Goal: Task Accomplishment & Management: Complete application form

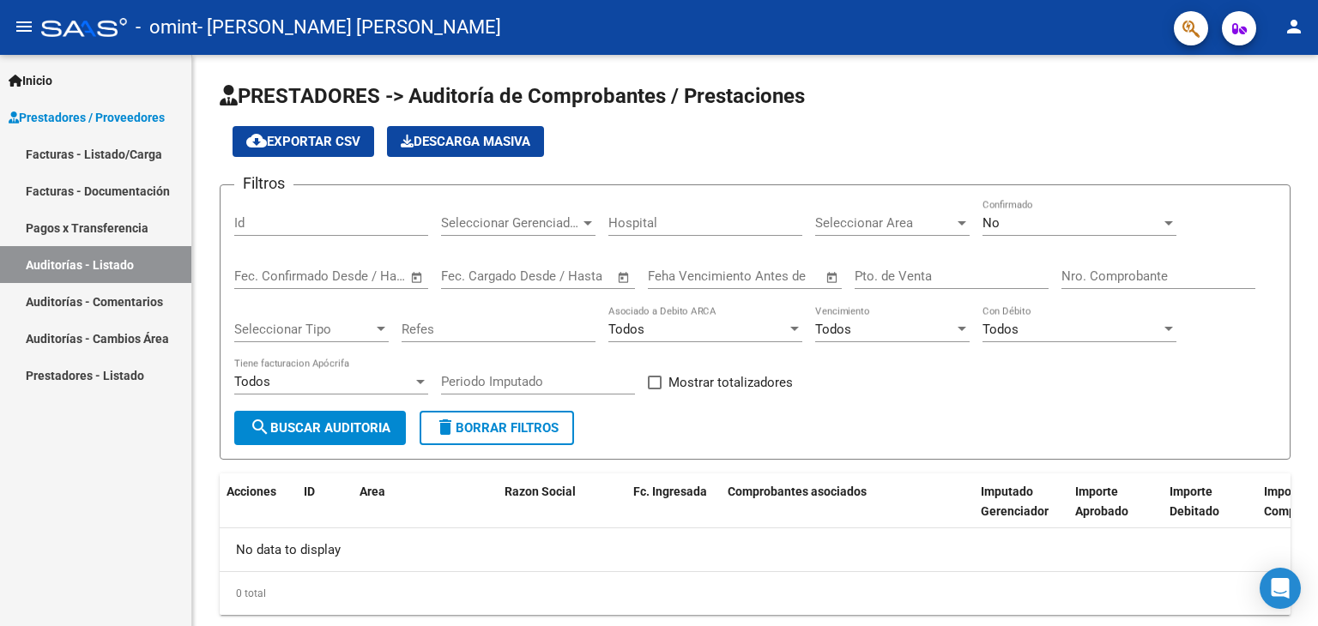
click at [94, 191] on link "Facturas - Documentación" at bounding box center [95, 190] width 191 height 37
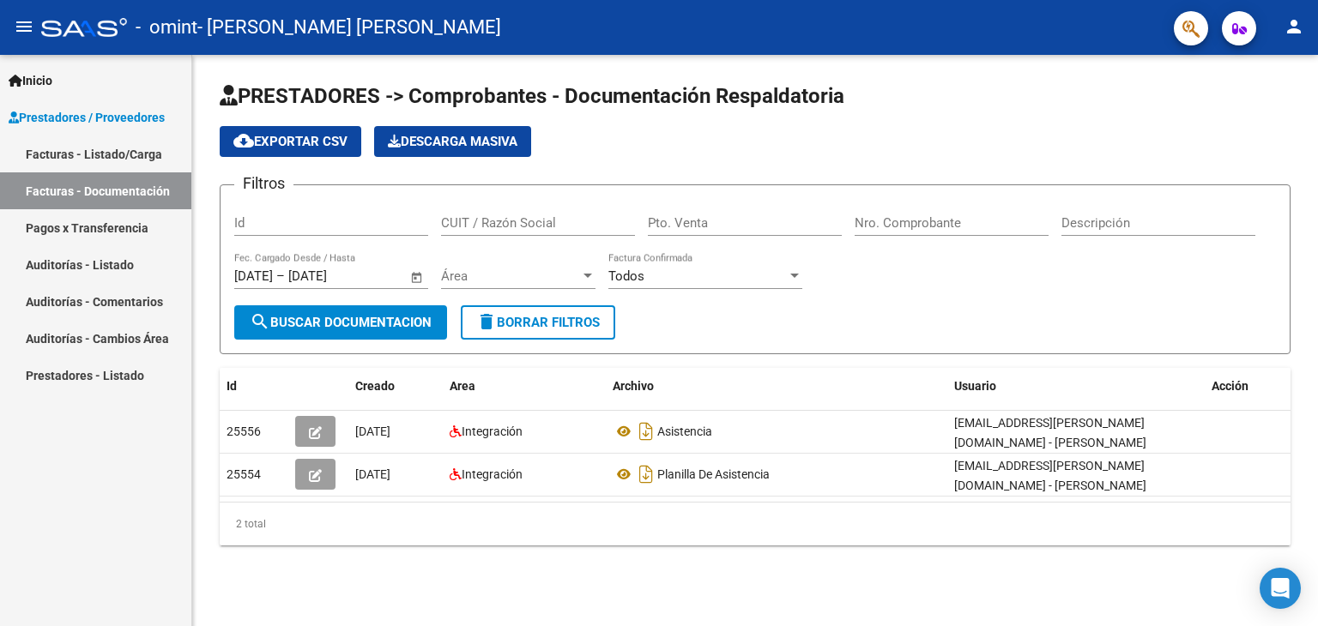
click at [389, 571] on div "PRESTADORES -> Comprobantes - Documentación Respaldatoria cloud_download Export…" at bounding box center [755, 328] width 1126 height 546
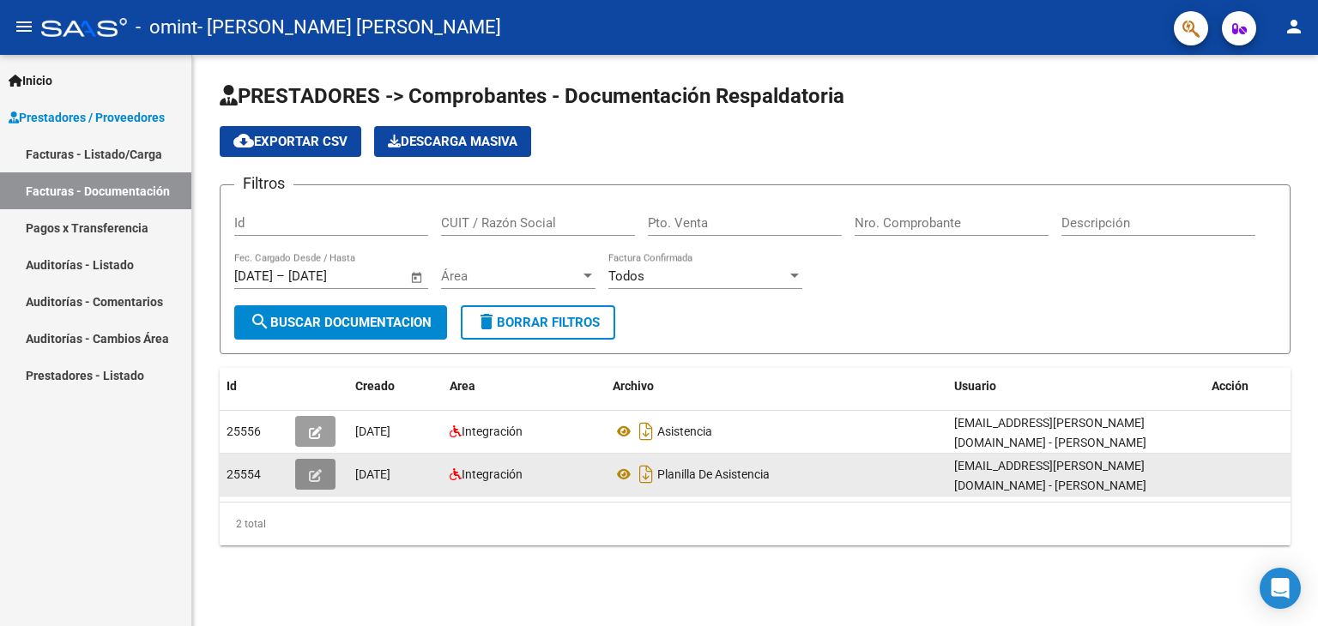
click at [311, 478] on icon "button" at bounding box center [315, 475] width 13 height 13
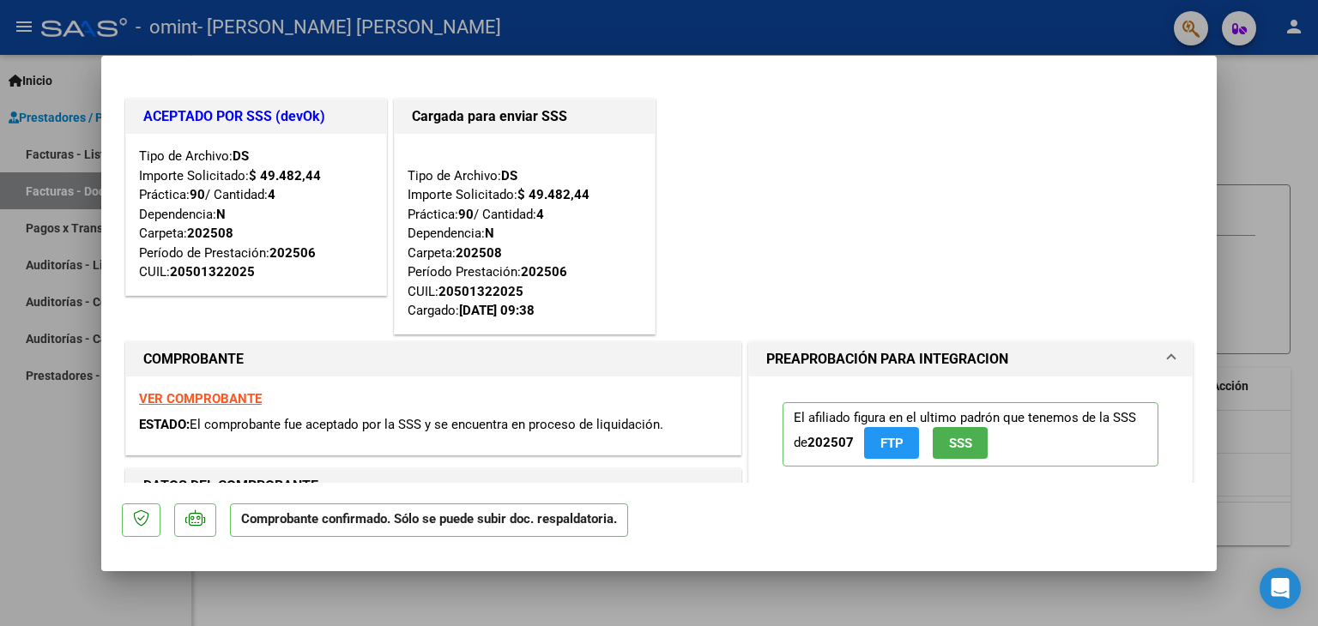
click at [1264, 136] on div at bounding box center [659, 313] width 1318 height 626
type input "$ 0,00"
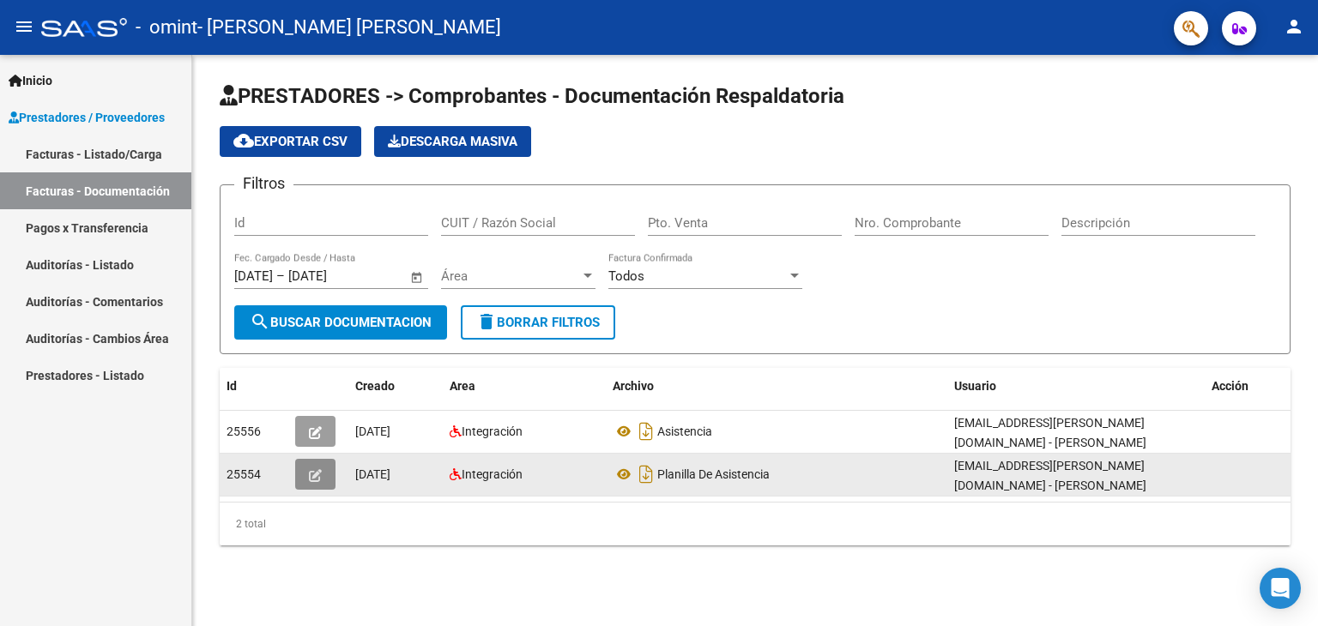
click at [305, 479] on button "button" at bounding box center [315, 474] width 40 height 31
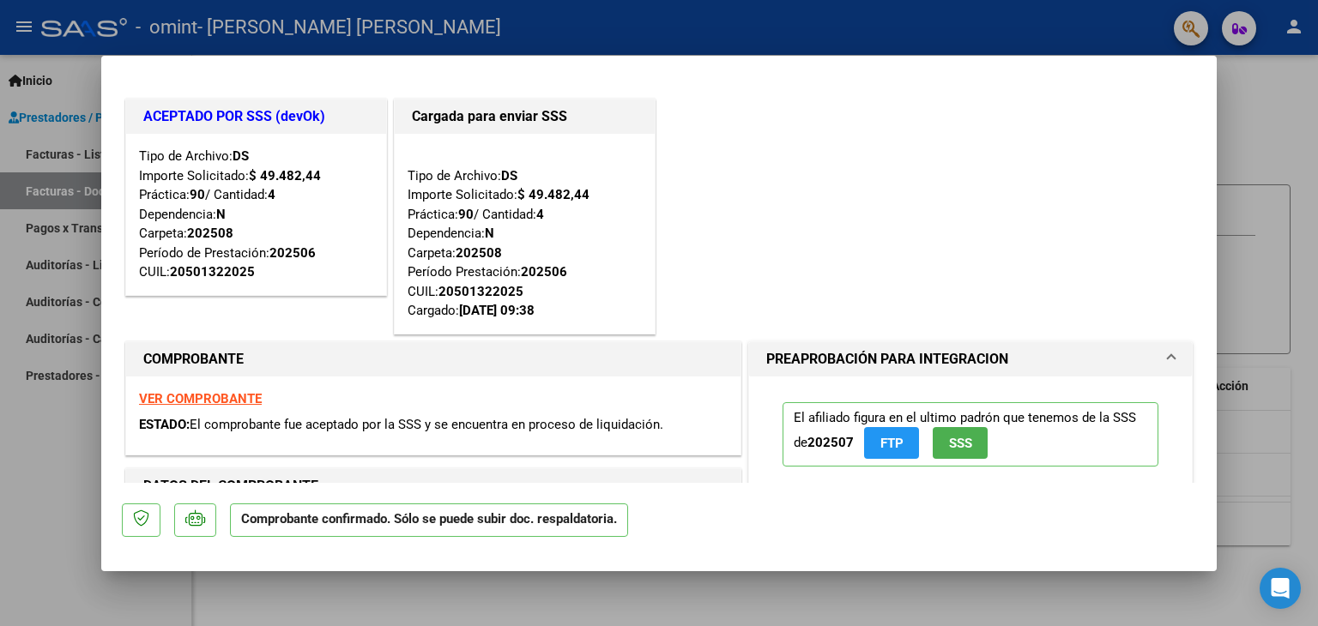
scroll to position [86, 0]
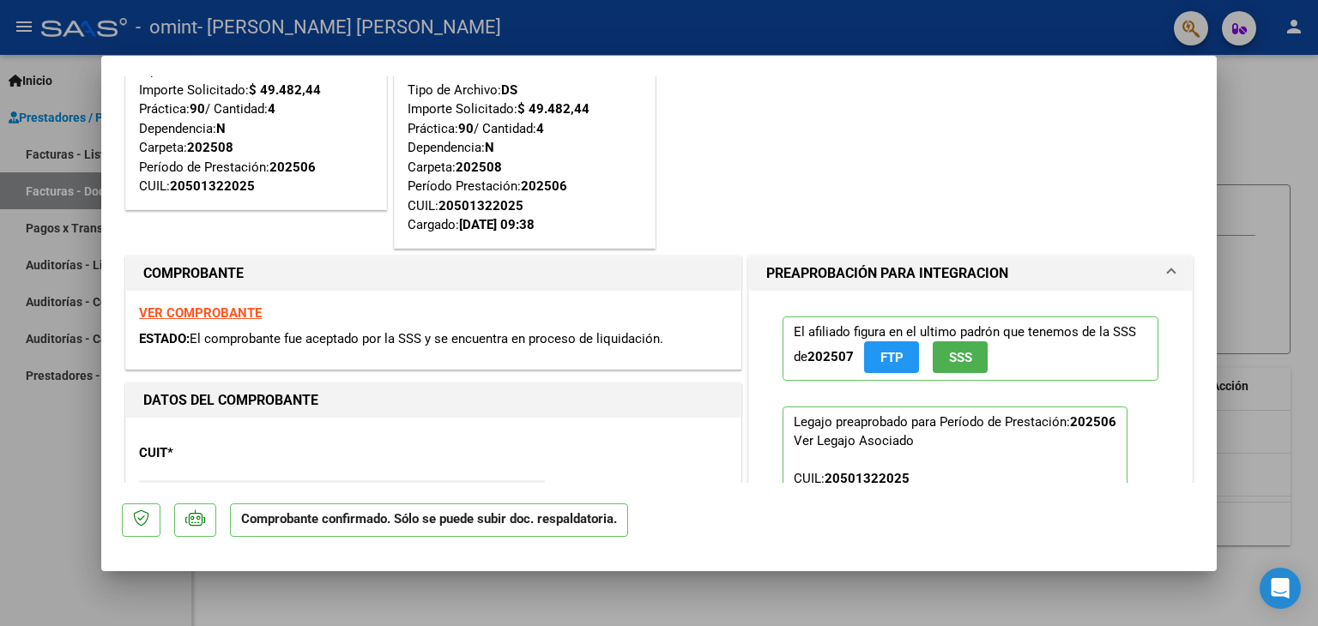
click at [206, 317] on strong "VER COMPROBANTE" at bounding box center [200, 312] width 123 height 15
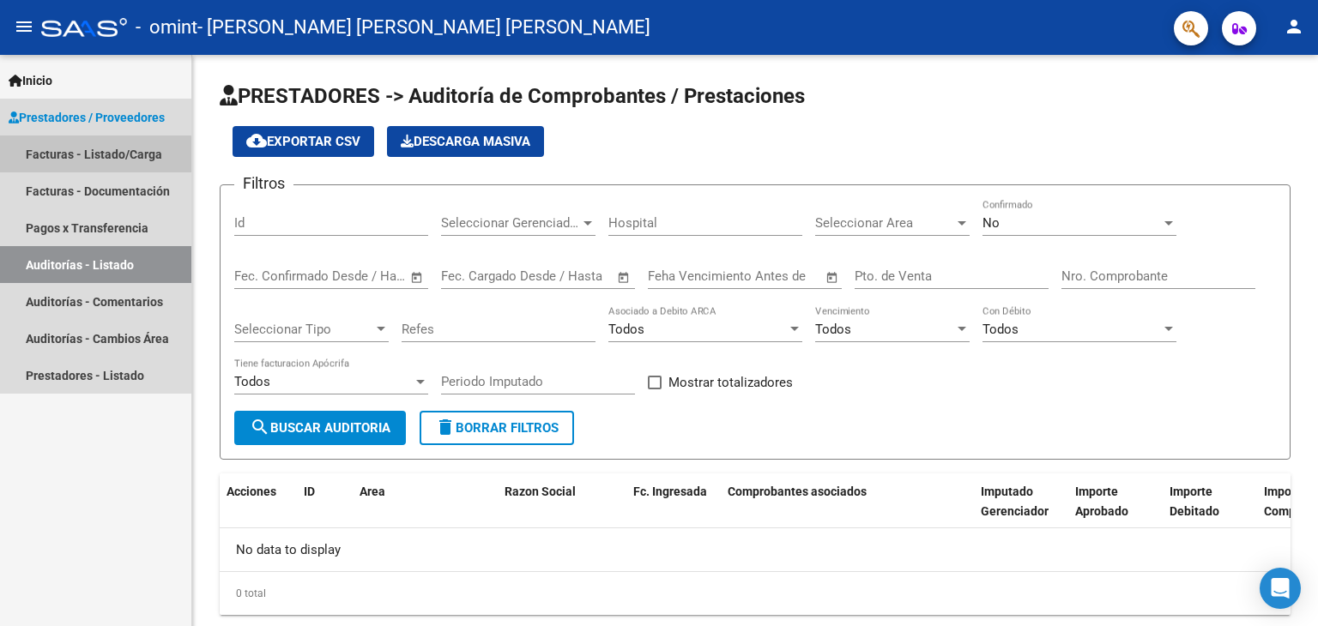
click at [95, 154] on link "Facturas - Listado/Carga" at bounding box center [95, 154] width 191 height 37
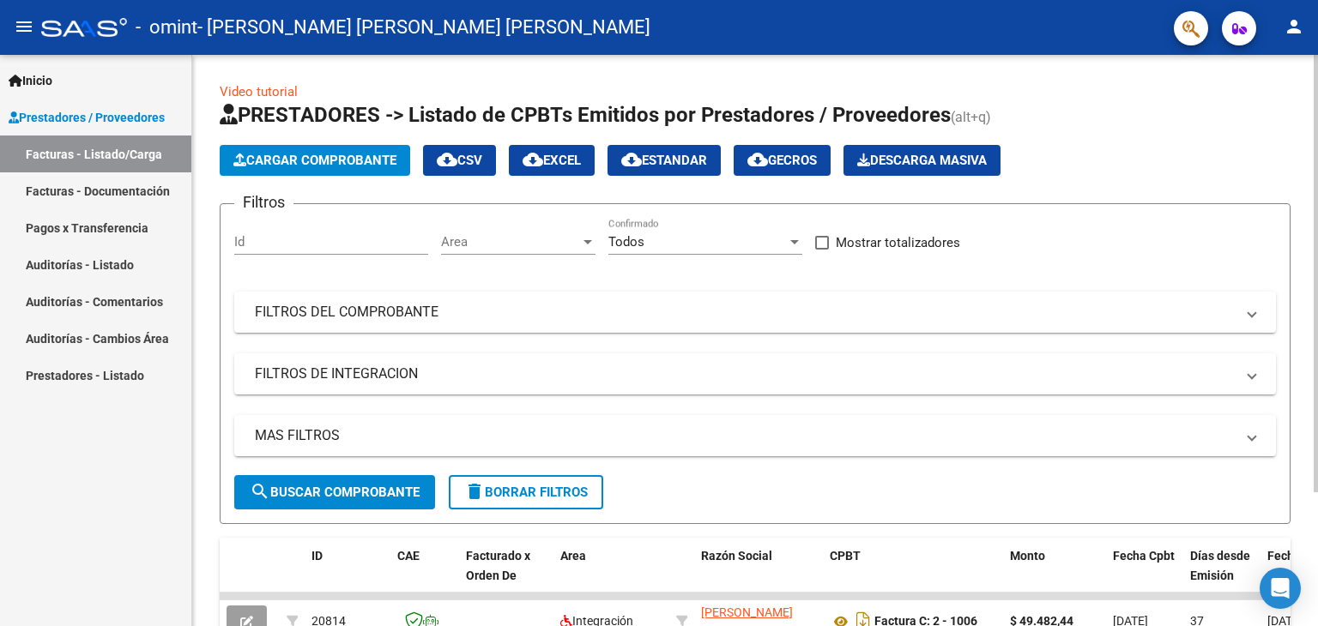
click at [345, 161] on span "Cargar Comprobante" at bounding box center [314, 160] width 163 height 15
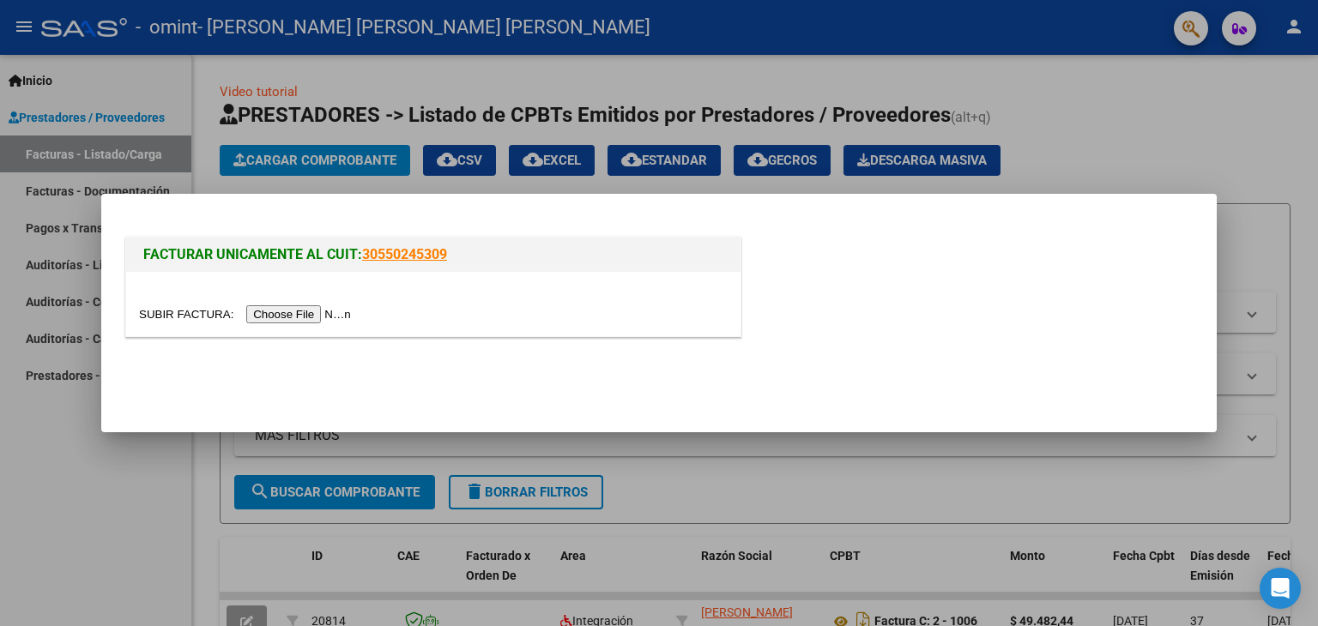
click at [305, 314] on input "file" at bounding box center [247, 314] width 217 height 18
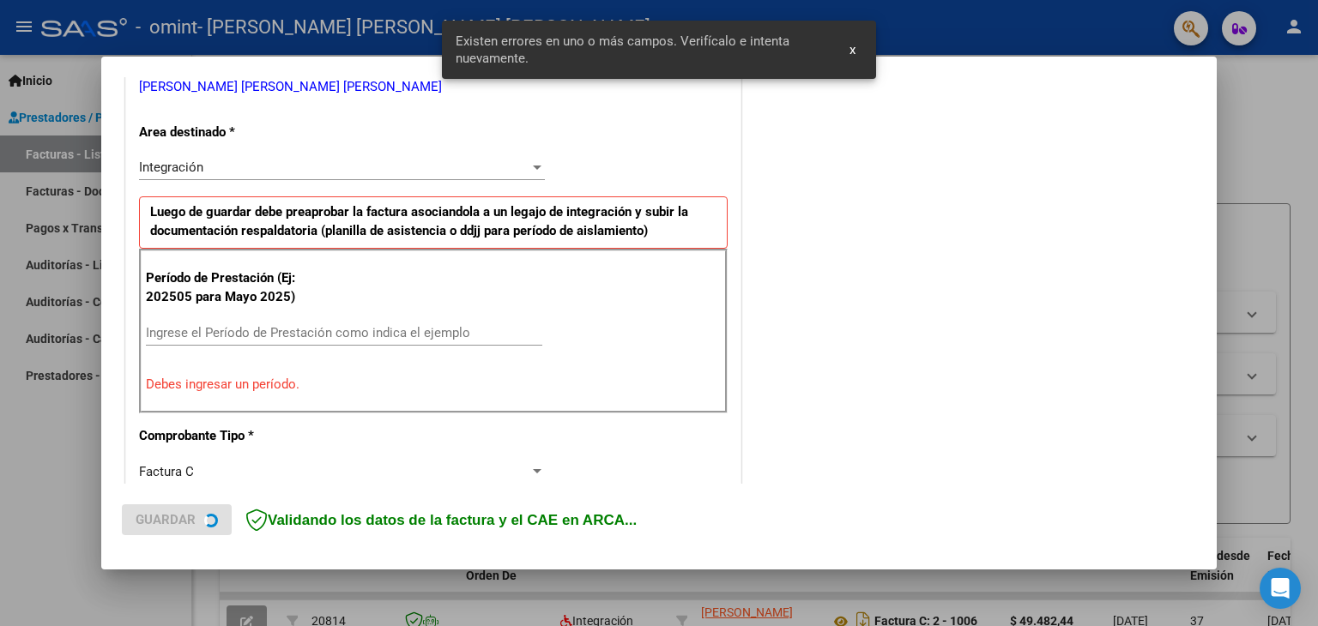
scroll to position [360, 0]
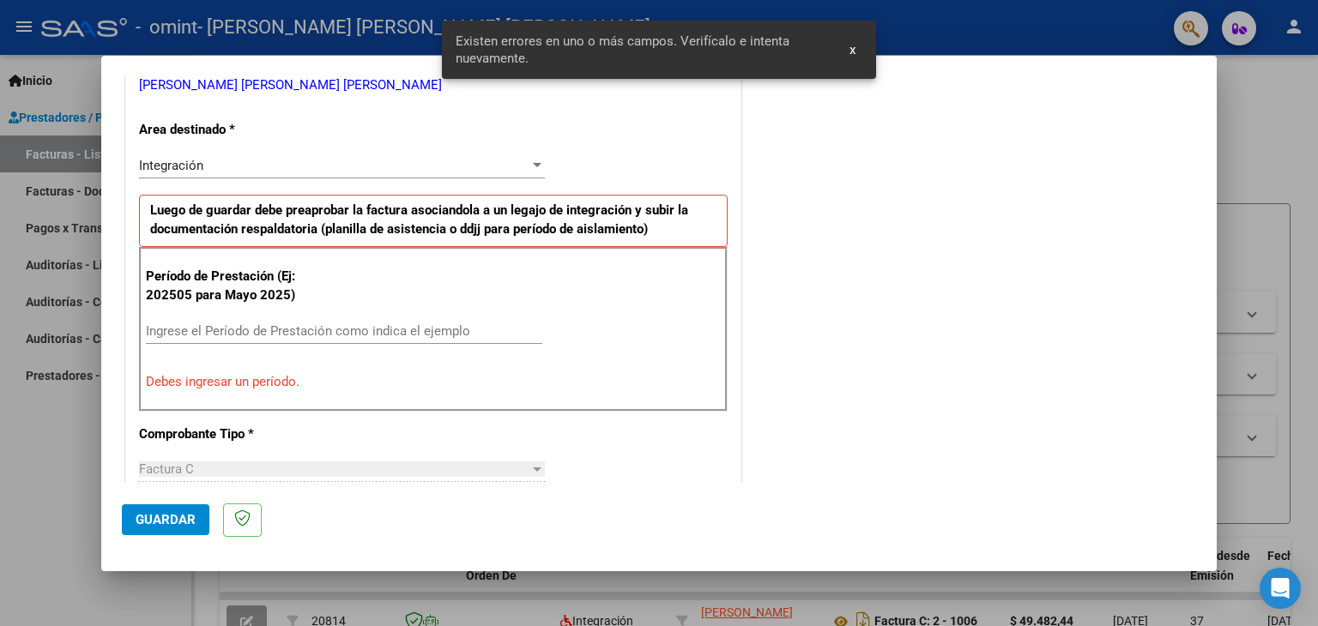
click at [853, 56] on span "x" at bounding box center [852, 49] width 6 height 15
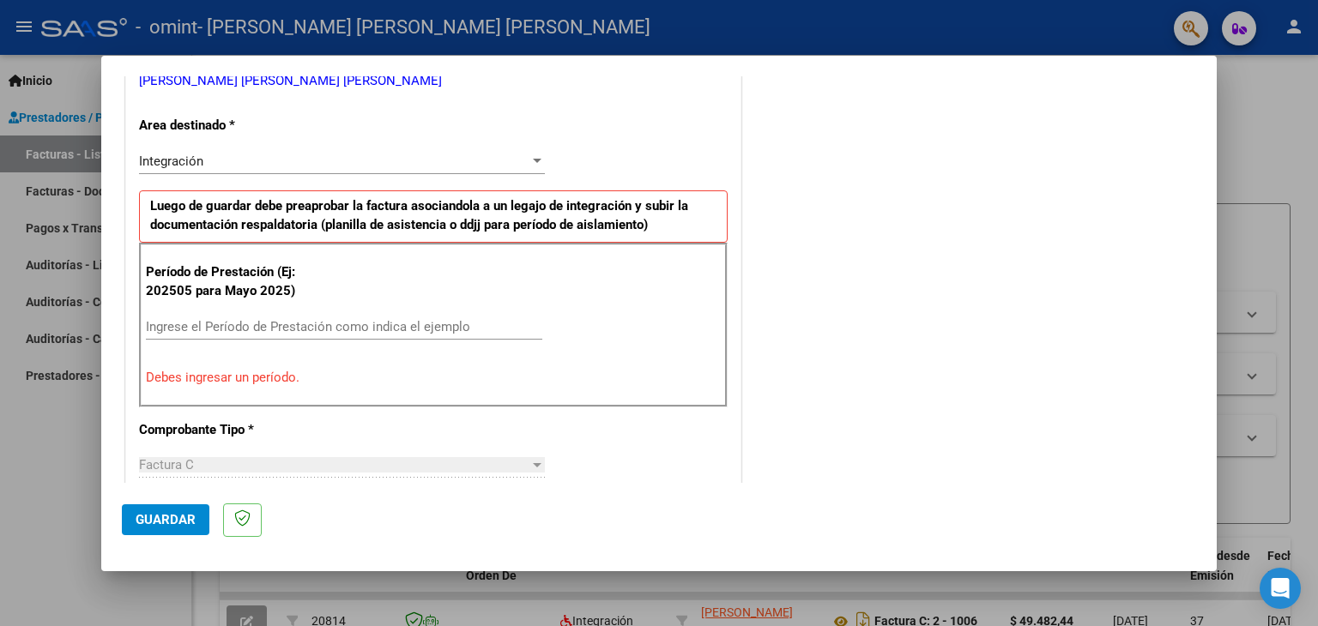
scroll to position [376, 0]
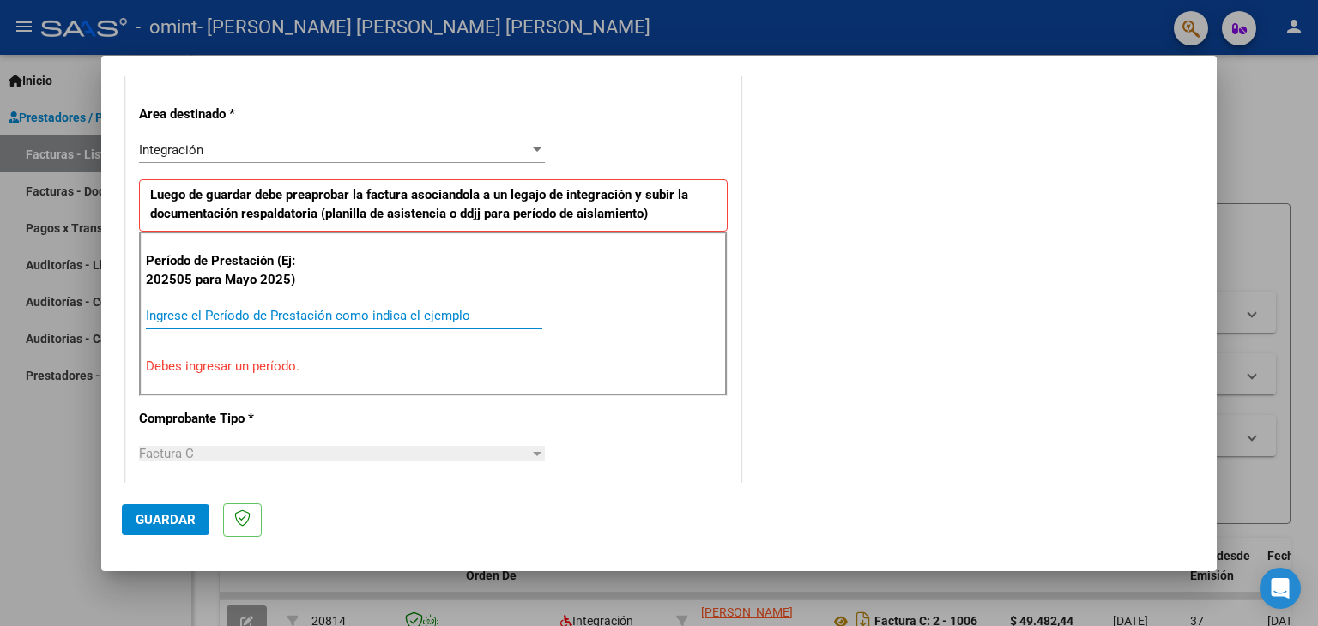
click at [238, 317] on input "Ingrese el Período de Prestación como indica el ejemplo" at bounding box center [344, 315] width 396 height 15
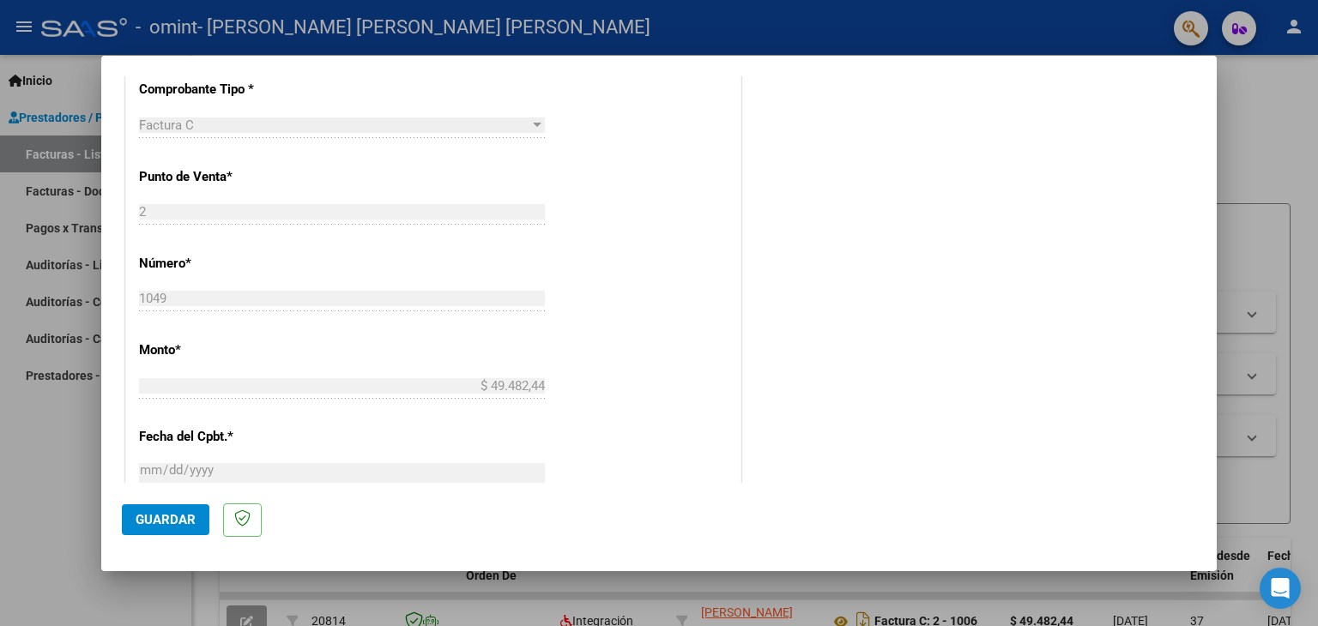
scroll to position [686, 0]
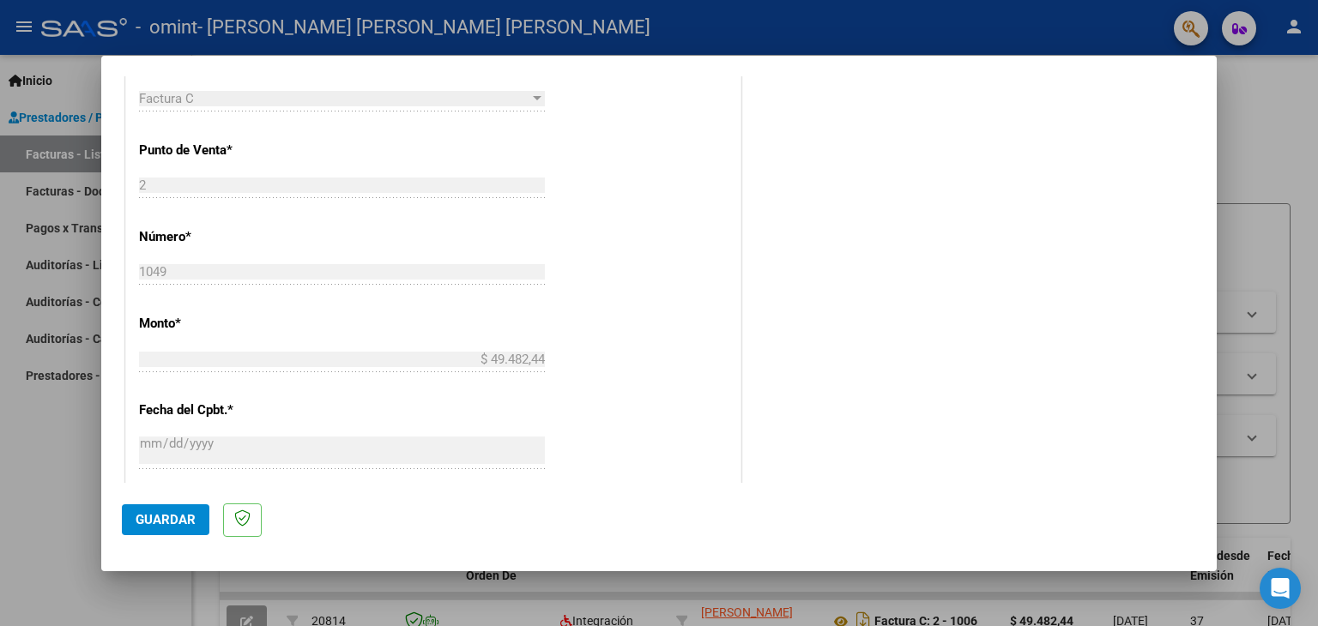
type input "202508"
click at [487, 371] on div "$ 49.482,44 Ingresar el monto" at bounding box center [342, 368] width 406 height 42
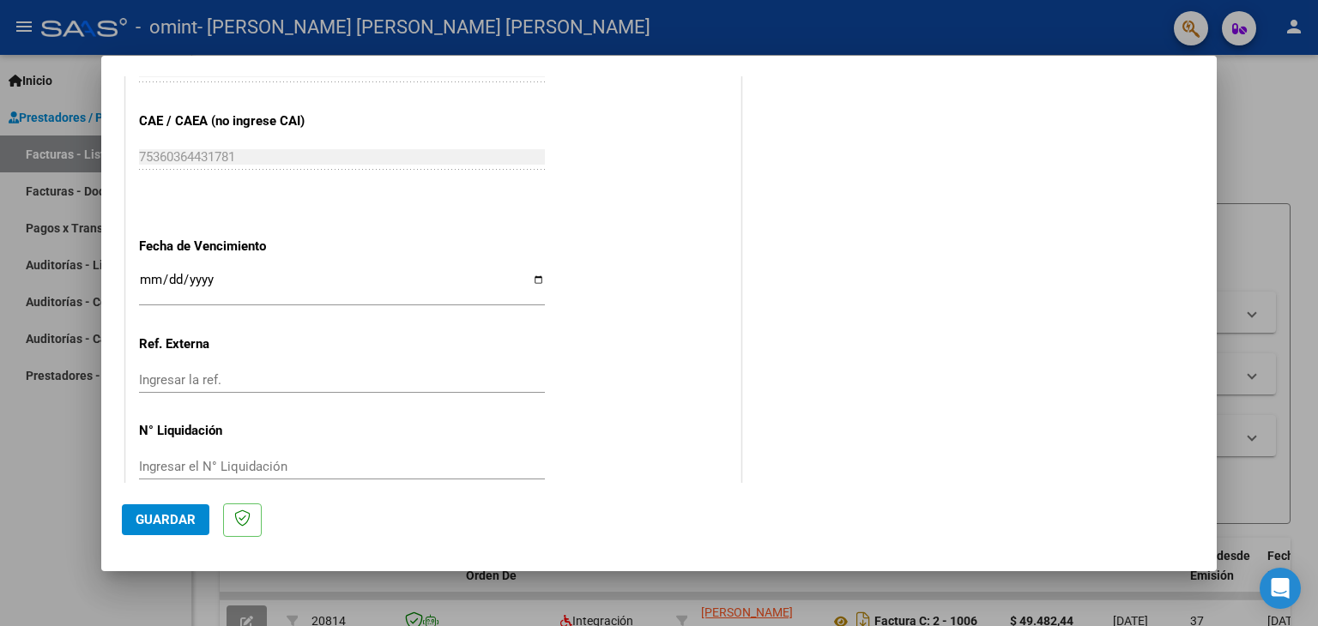
scroll to position [1101, 0]
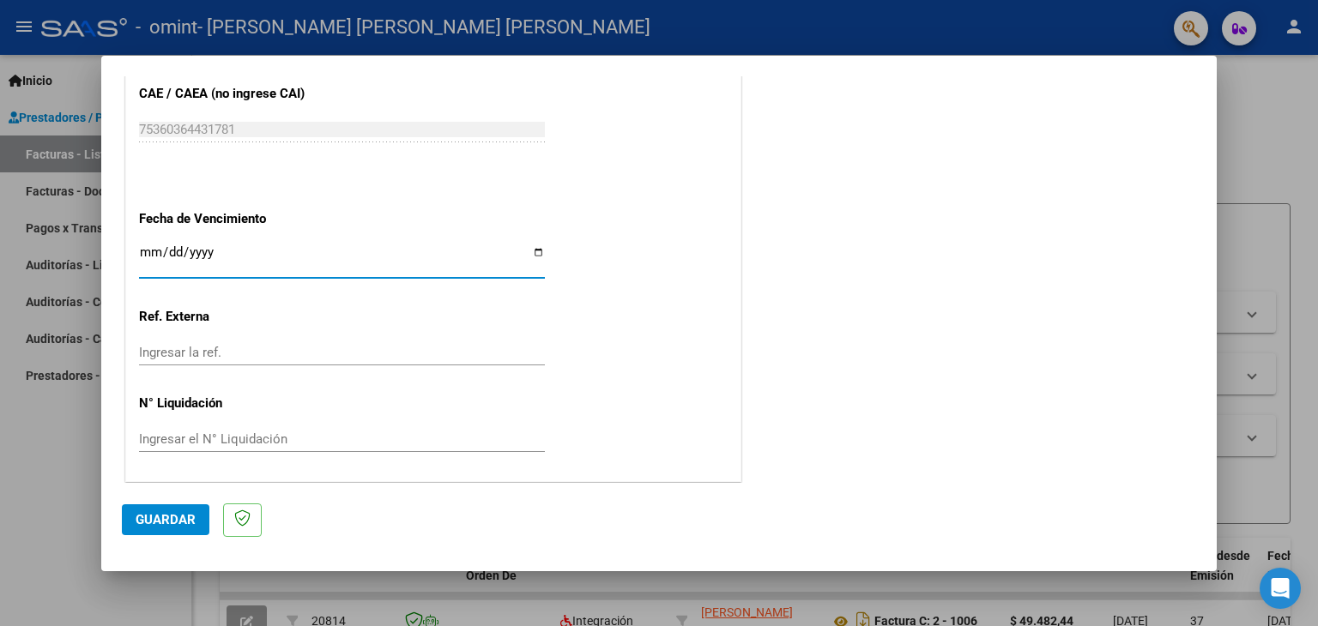
click at [534, 249] on input "Ingresar la fecha" at bounding box center [342, 258] width 406 height 27
type input "2025-09-14"
click at [168, 525] on span "Guardar" at bounding box center [166, 519] width 60 height 15
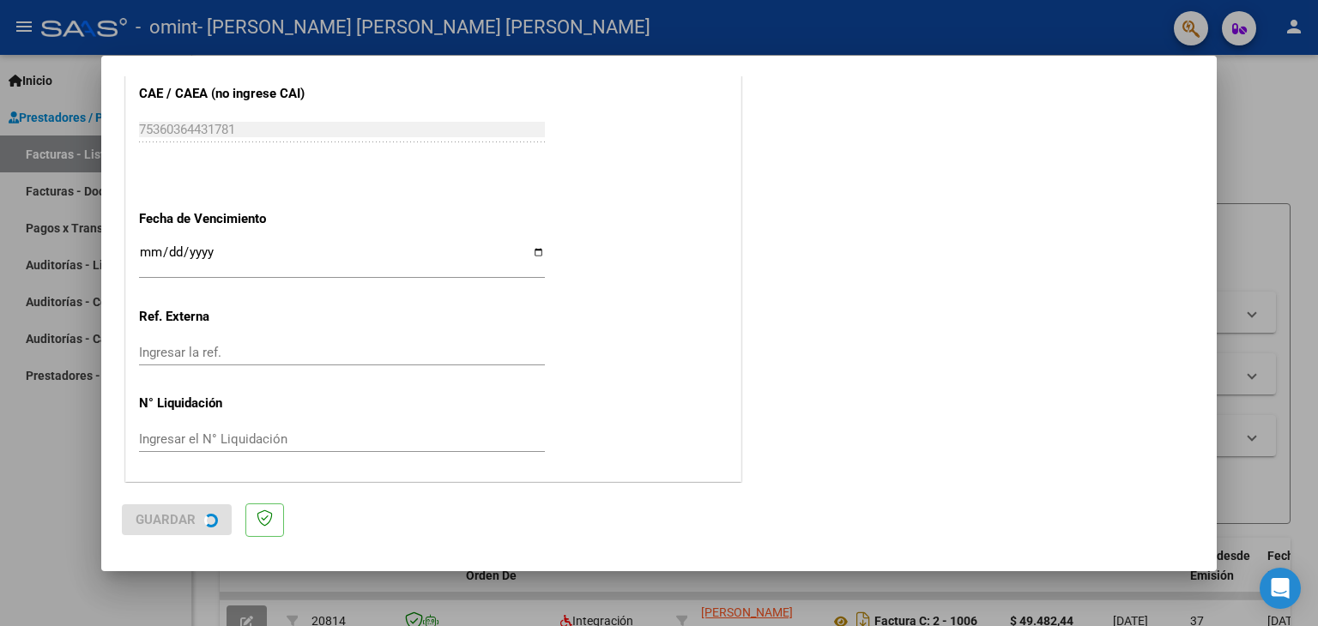
scroll to position [0, 0]
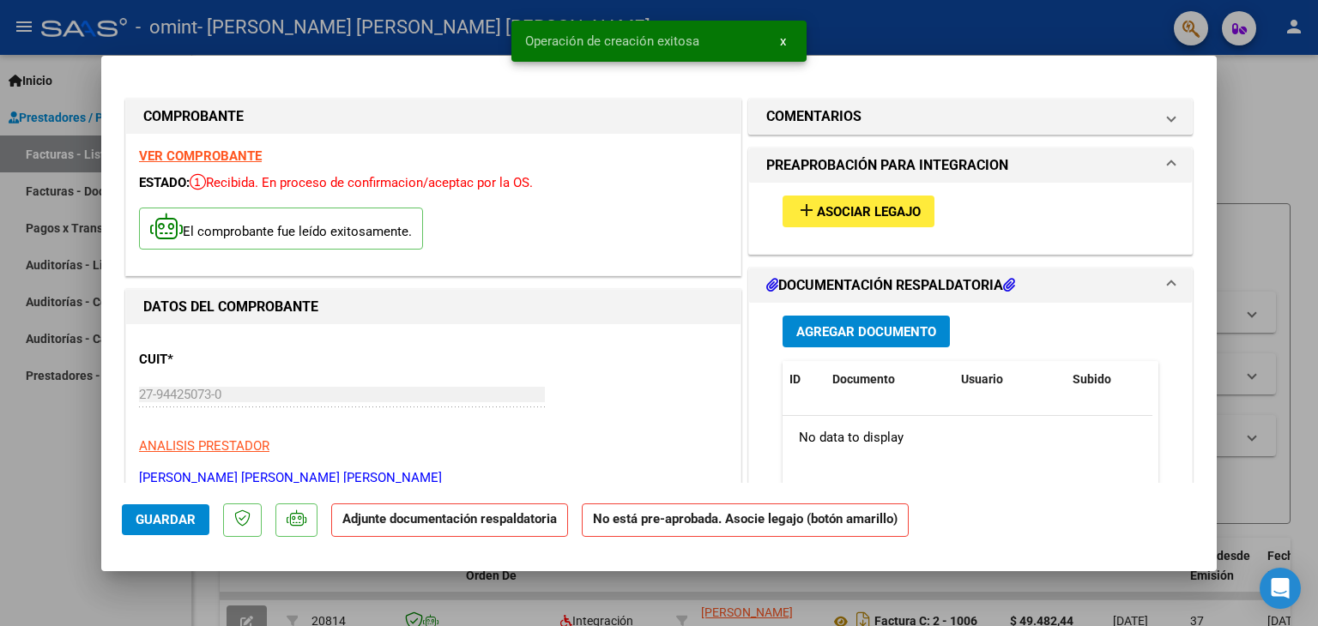
click at [822, 214] on span "Asociar Legajo" at bounding box center [869, 211] width 104 height 15
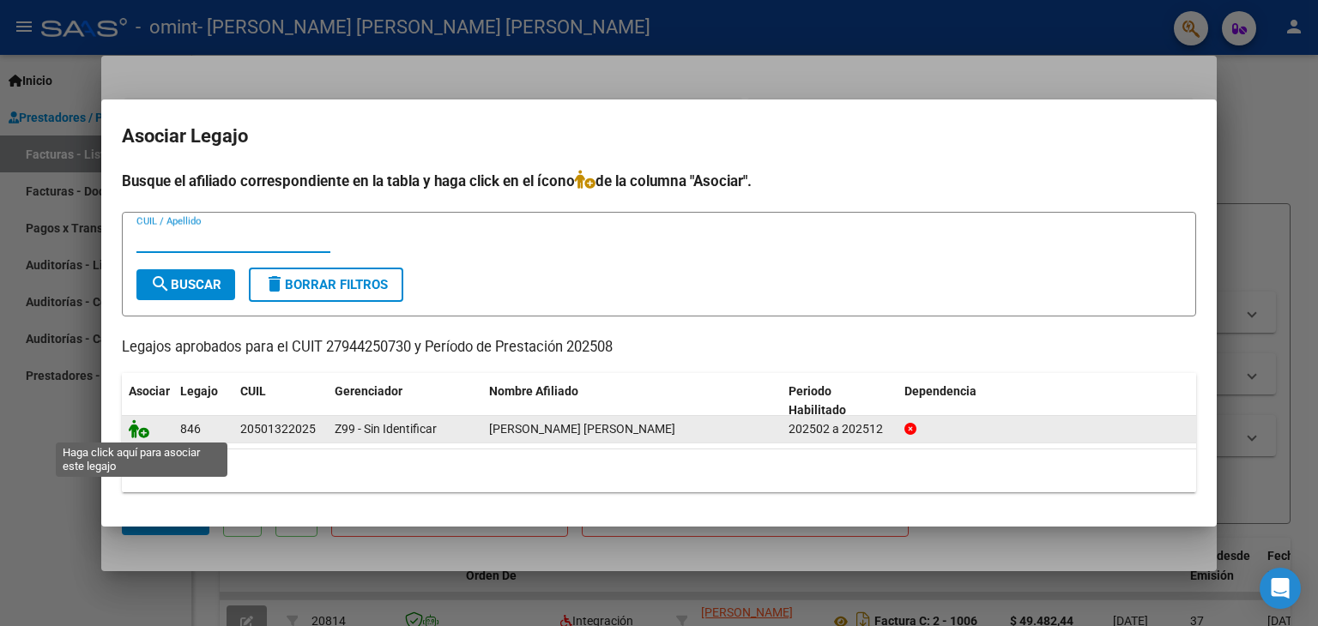
click at [143, 434] on icon at bounding box center [139, 428] width 21 height 19
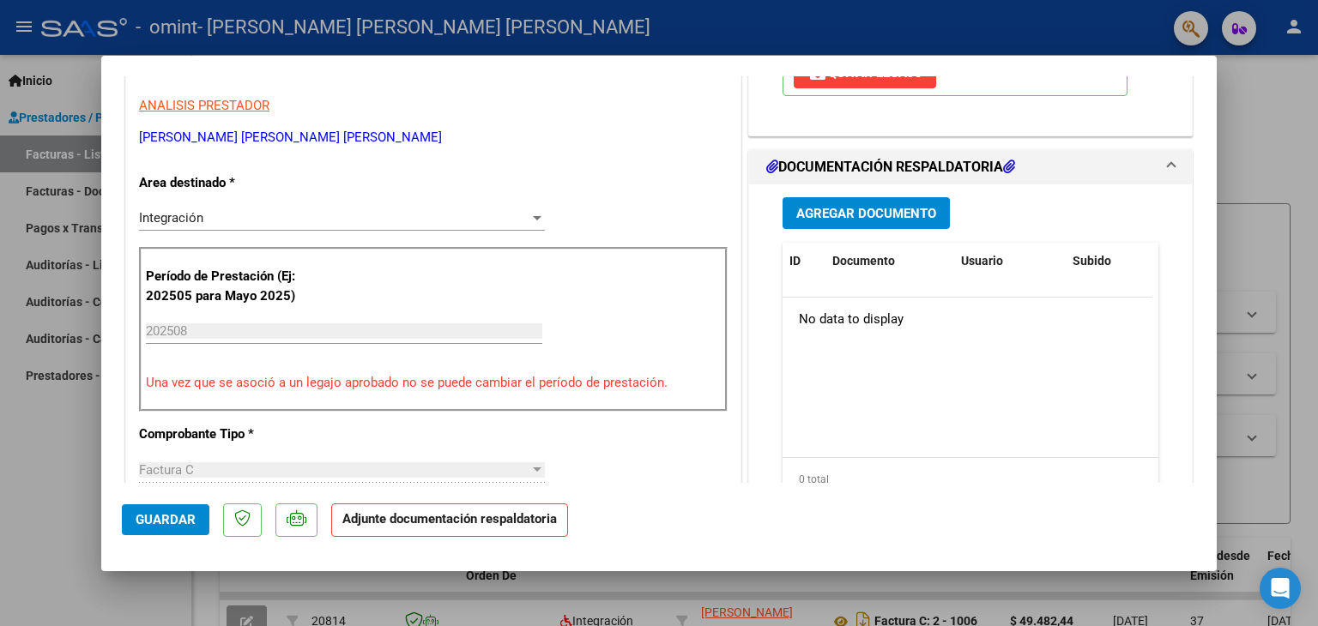
scroll to position [343, 0]
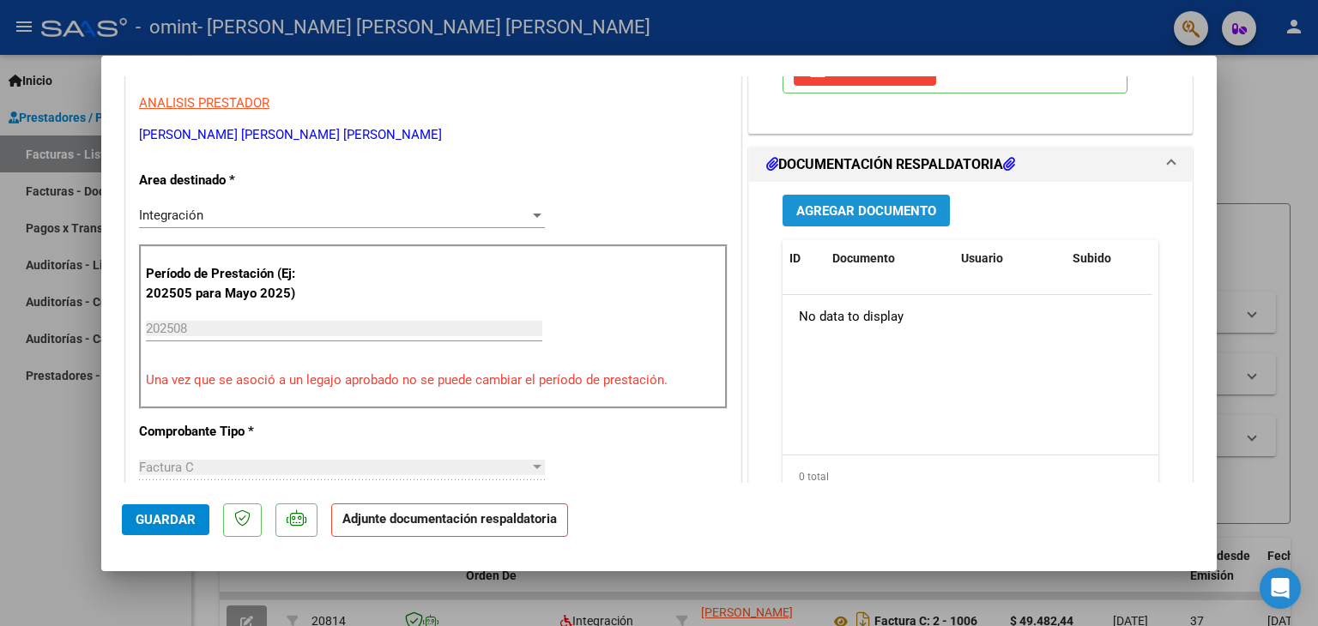
click at [873, 208] on span "Agregar Documento" at bounding box center [866, 210] width 140 height 15
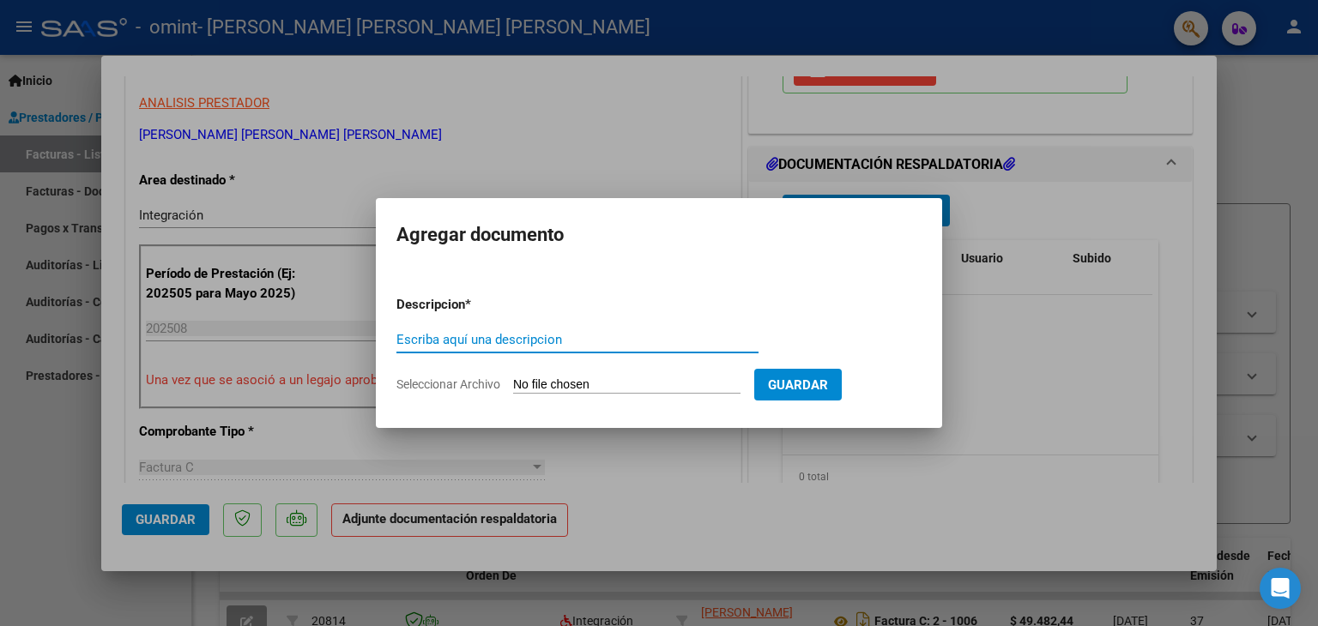
click at [467, 341] on input "Escriba aquí una descripcion" at bounding box center [577, 339] width 362 height 15
type input "p"
type input "Asistencia"
click at [483, 385] on span "Seleccionar Archivo" at bounding box center [448, 384] width 104 height 14
click at [513, 385] on input "Seleccionar Archivo" at bounding box center [626, 385] width 227 height 16
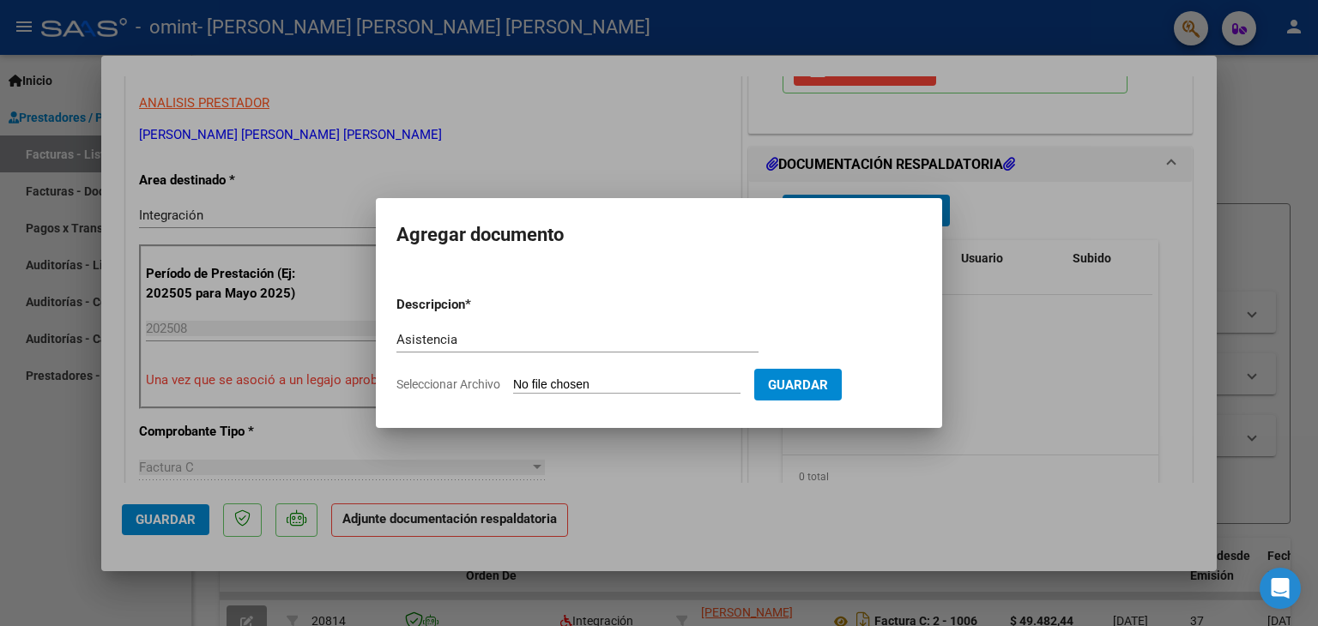
type input "C:\fakepath\Díaz Agosto 2025 TO.pdf"
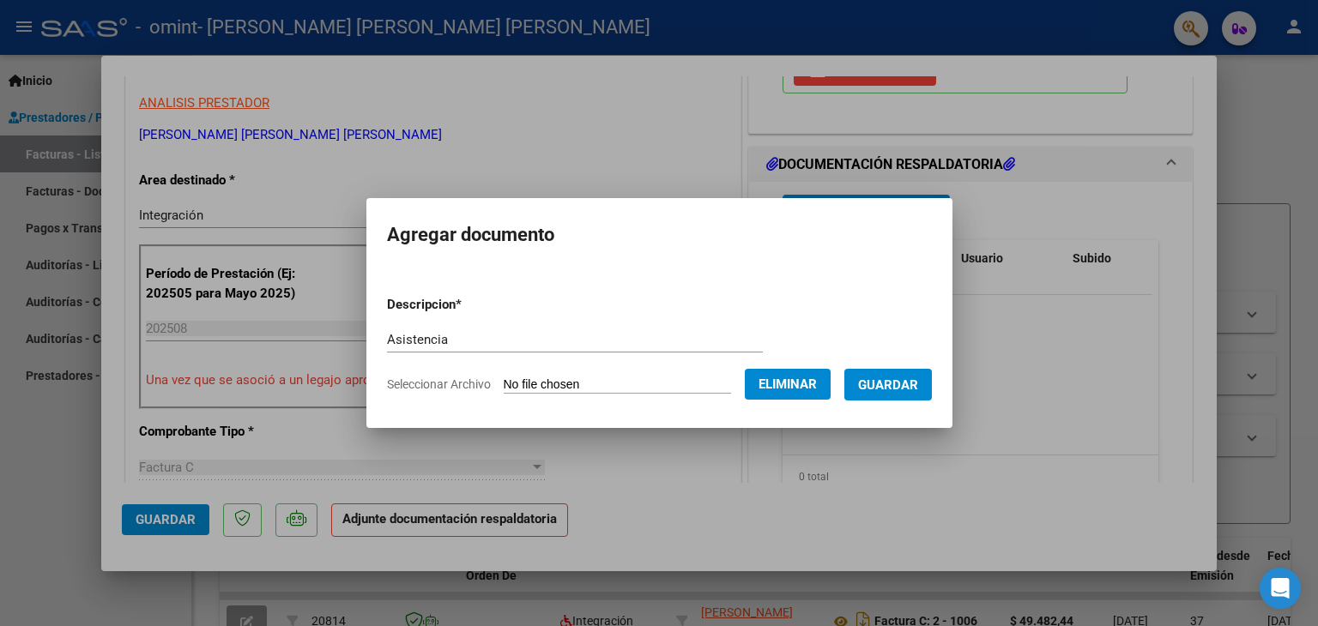
click at [890, 383] on span "Guardar" at bounding box center [888, 384] width 60 height 15
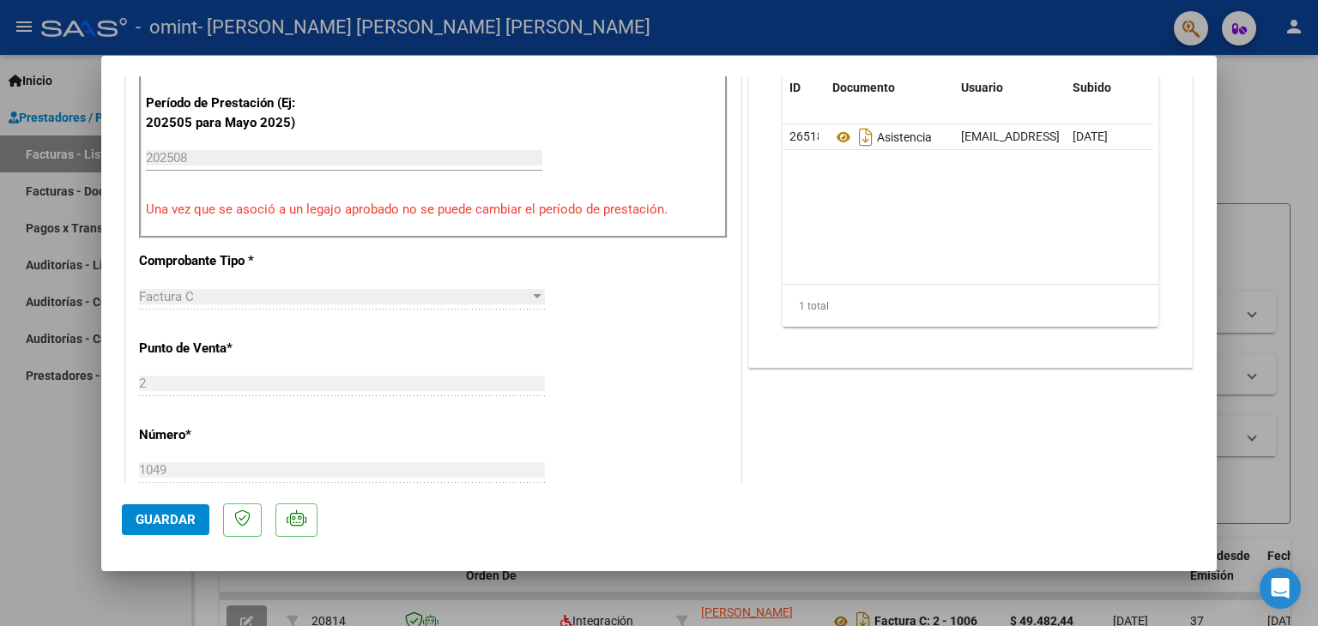
scroll to position [515, 0]
click at [165, 516] on span "Guardar" at bounding box center [166, 519] width 60 height 15
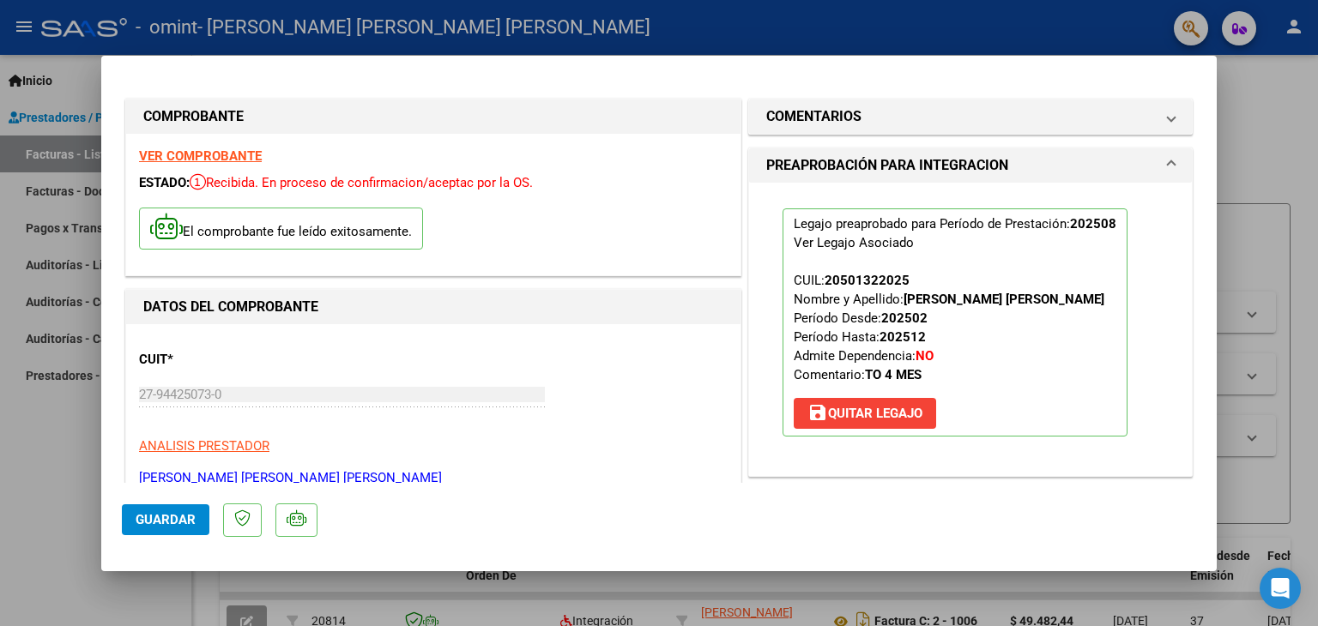
click at [4, 452] on div at bounding box center [659, 313] width 1318 height 626
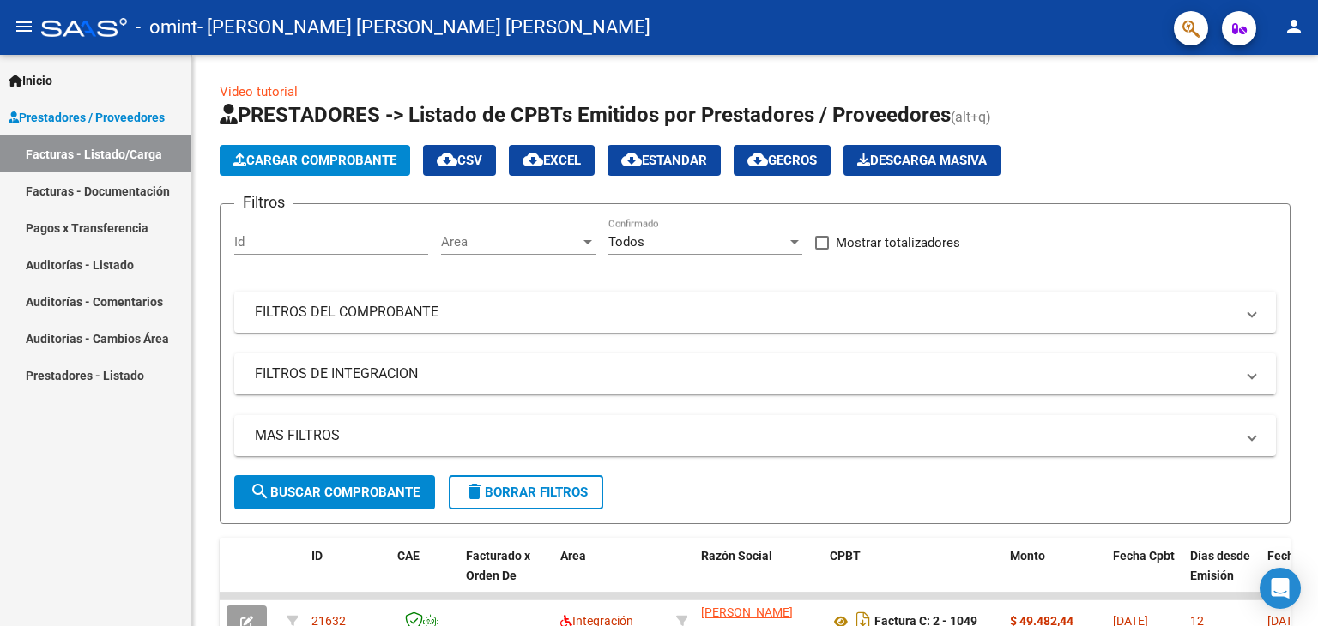
click at [1296, 32] on mat-icon "person" at bounding box center [1293, 26] width 21 height 21
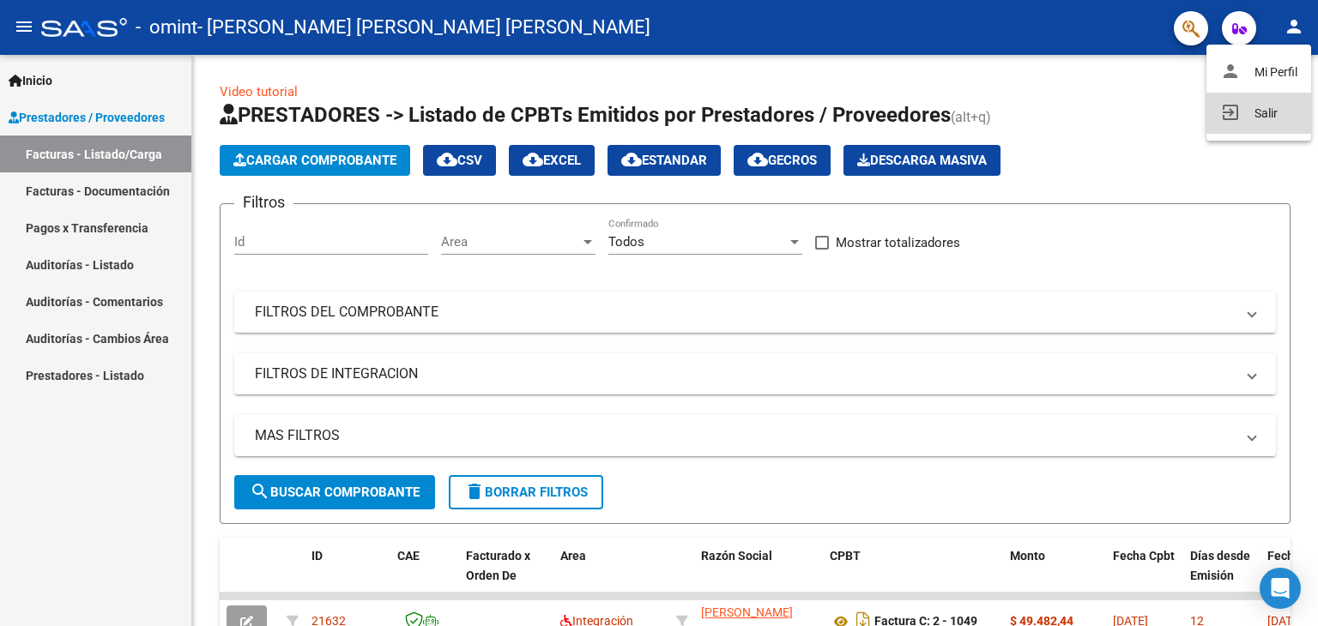
click at [1230, 116] on mat-icon "exit_to_app" at bounding box center [1230, 112] width 21 height 21
